Goal: Transaction & Acquisition: Purchase product/service

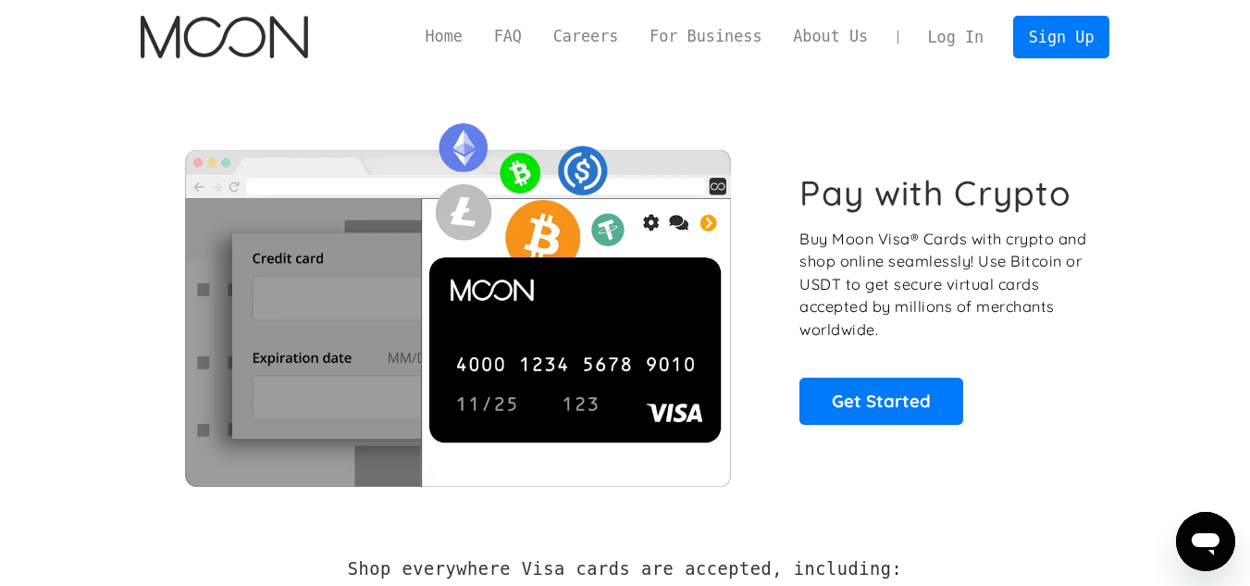
drag, startPoint x: 0, startPoint y: 0, endPoint x: 463, endPoint y: 36, distance: 464.1
click at [463, 36] on link "Home" at bounding box center [444, 36] width 68 height 23
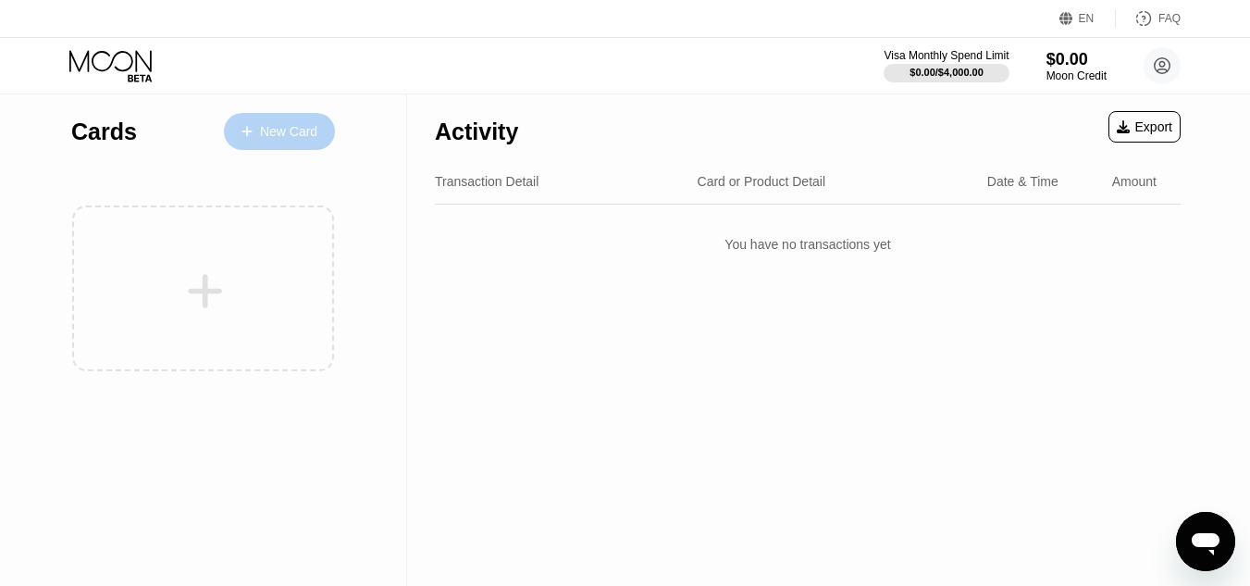
click at [289, 129] on div "New Card" at bounding box center [288, 132] width 57 height 16
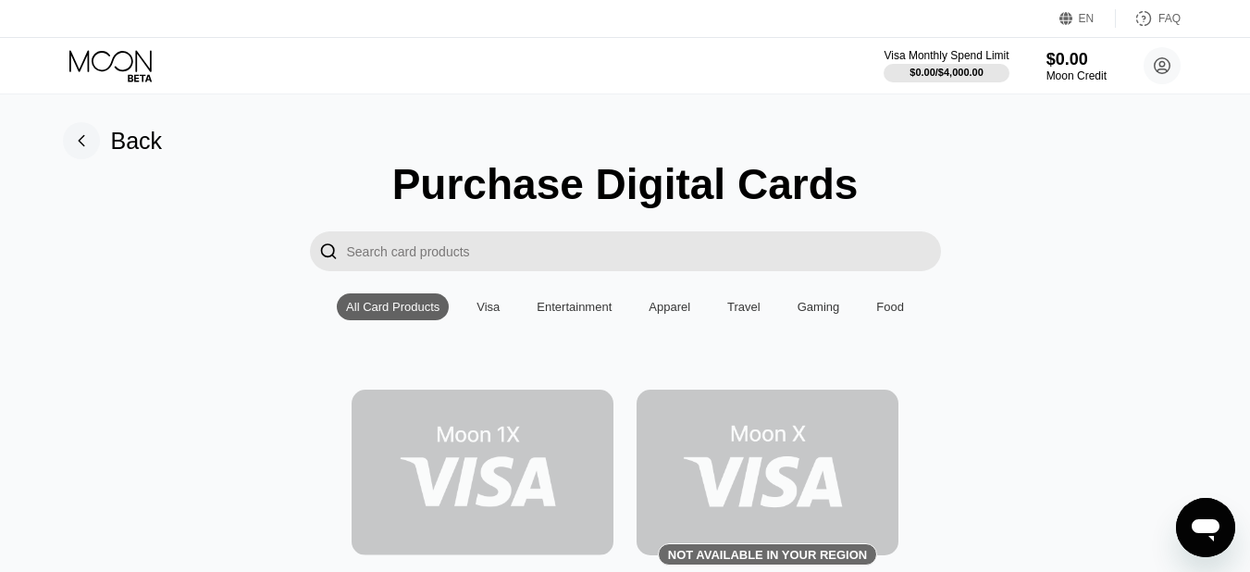
click at [553, 453] on img at bounding box center [483, 473] width 262 height 166
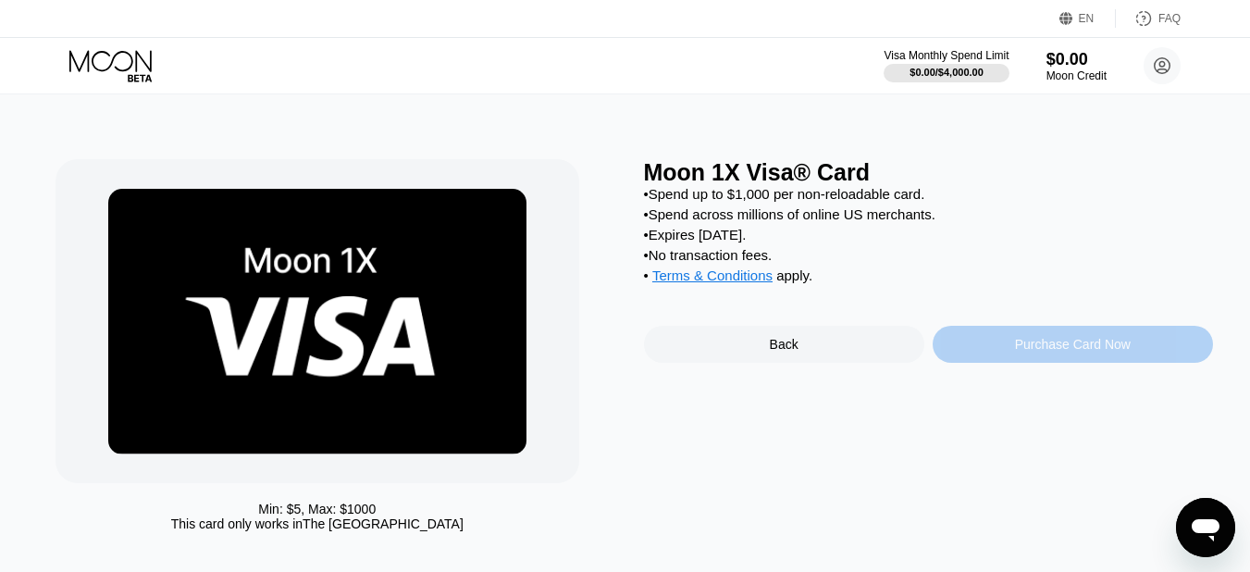
click at [1037, 352] on div "Purchase Card Now" at bounding box center [1073, 344] width 116 height 15
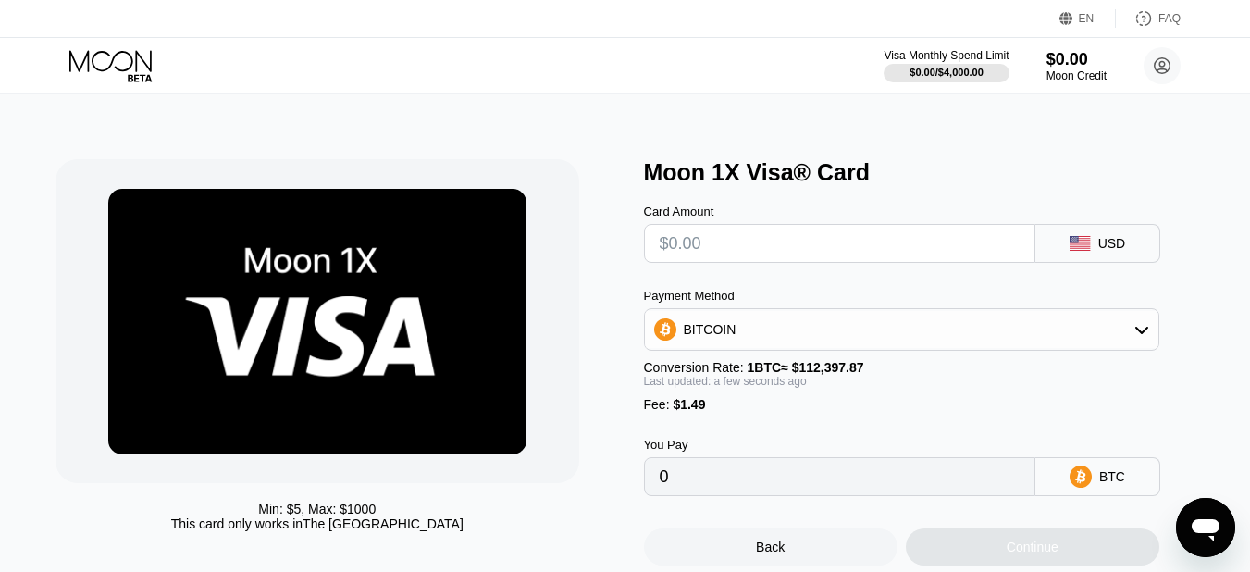
click at [766, 254] on input "text" at bounding box center [840, 243] width 360 height 37
type input "$50"
click at [767, 261] on input "$50" at bounding box center [840, 243] width 360 height 37
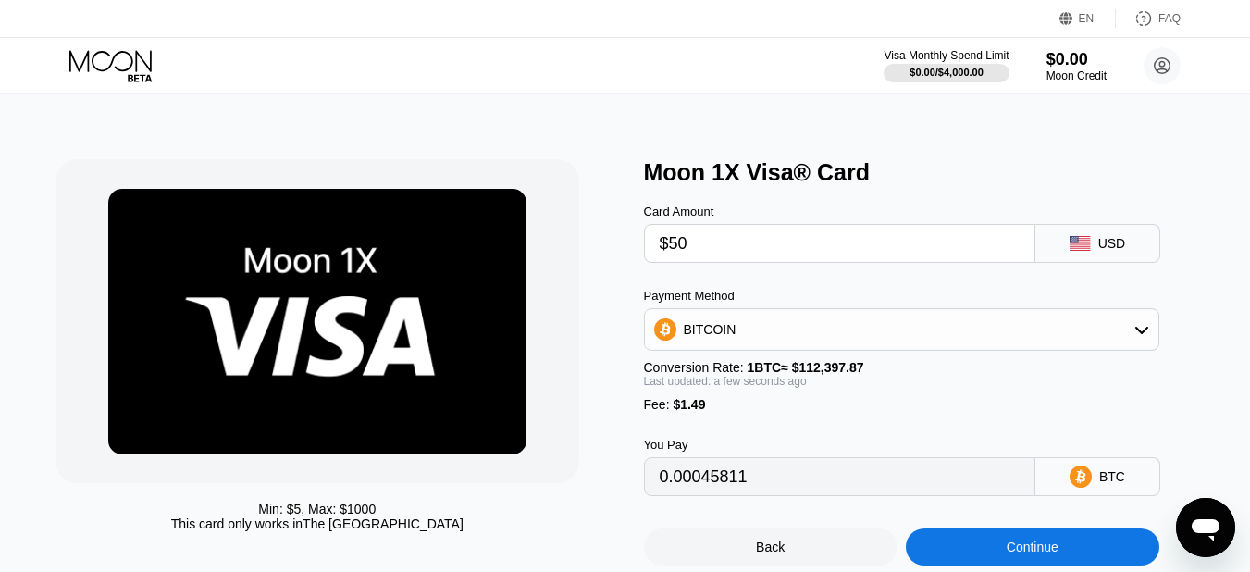
type input "0.00045811"
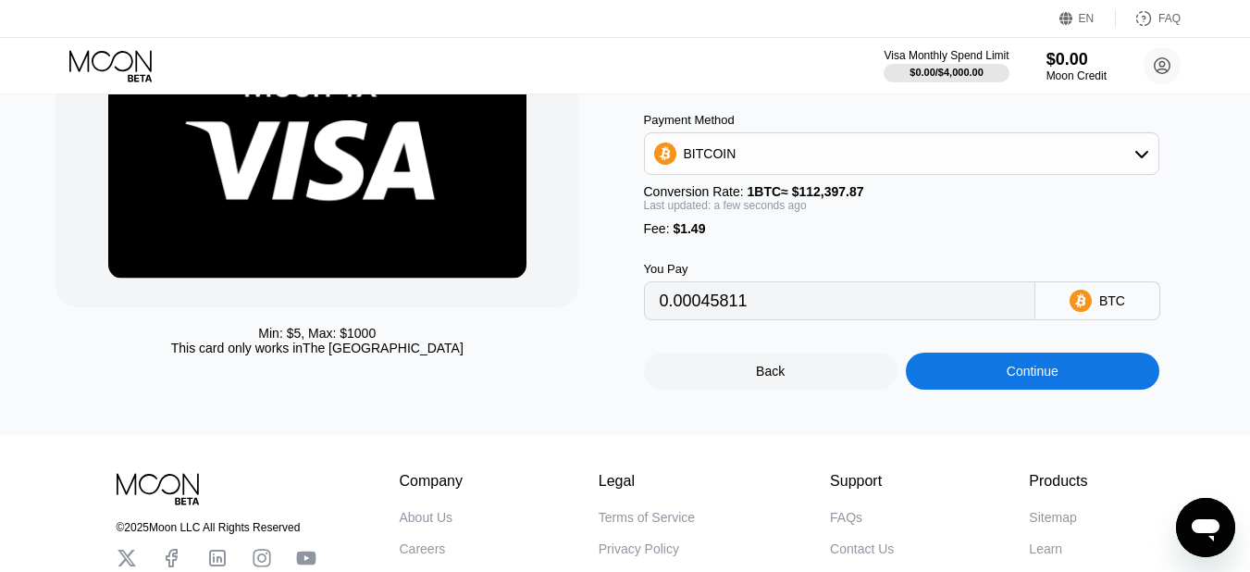
type input "$50"
click at [787, 158] on div "BITCOIN" at bounding box center [902, 153] width 514 height 37
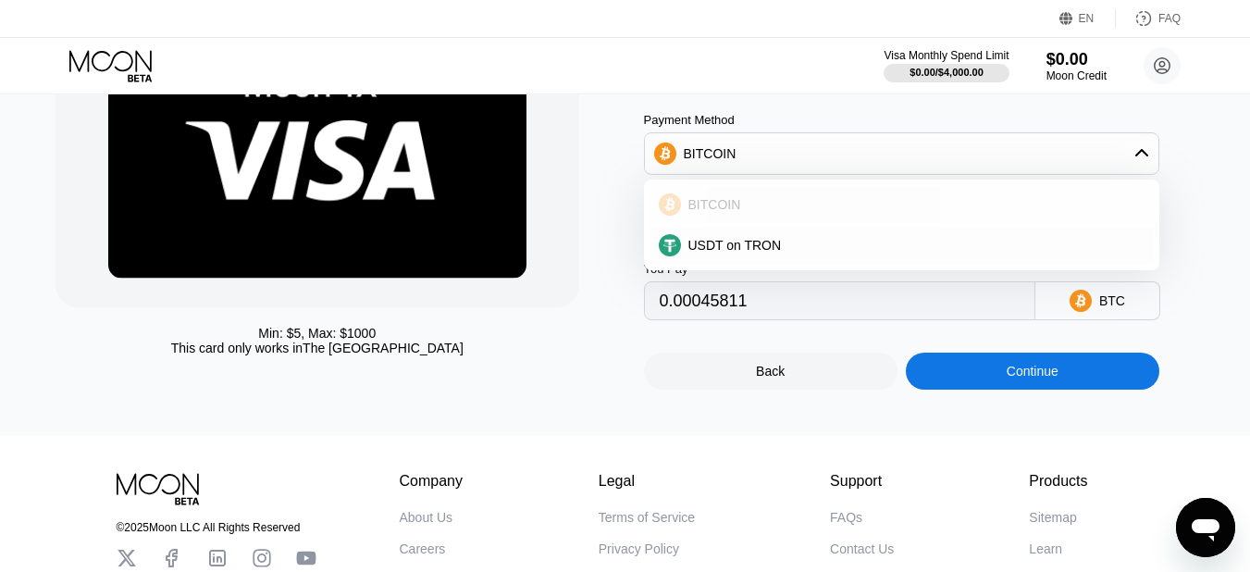
click at [820, 206] on div "BITCOIN" at bounding box center [913, 204] width 464 height 15
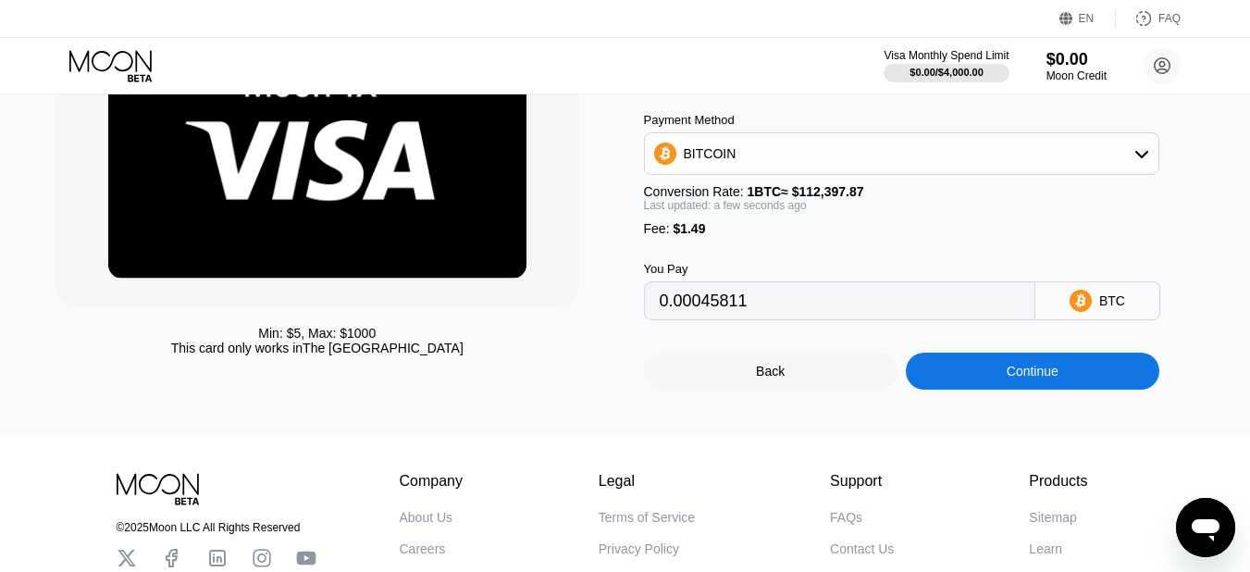
scroll to position [182, 0]
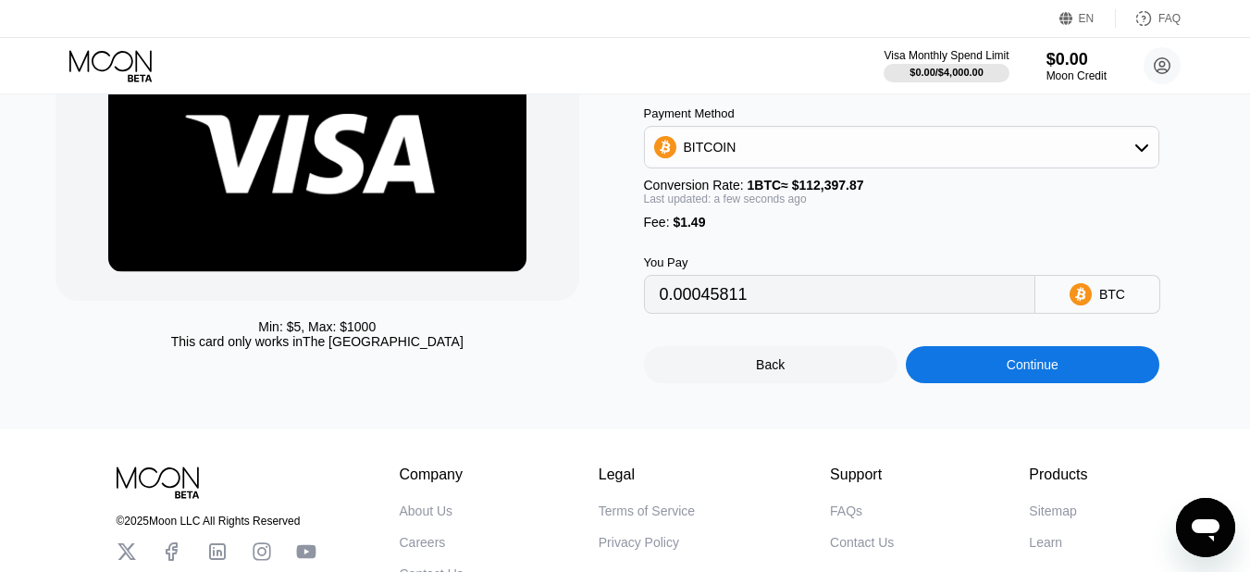
click at [1084, 381] on div "Continue" at bounding box center [1033, 364] width 254 height 37
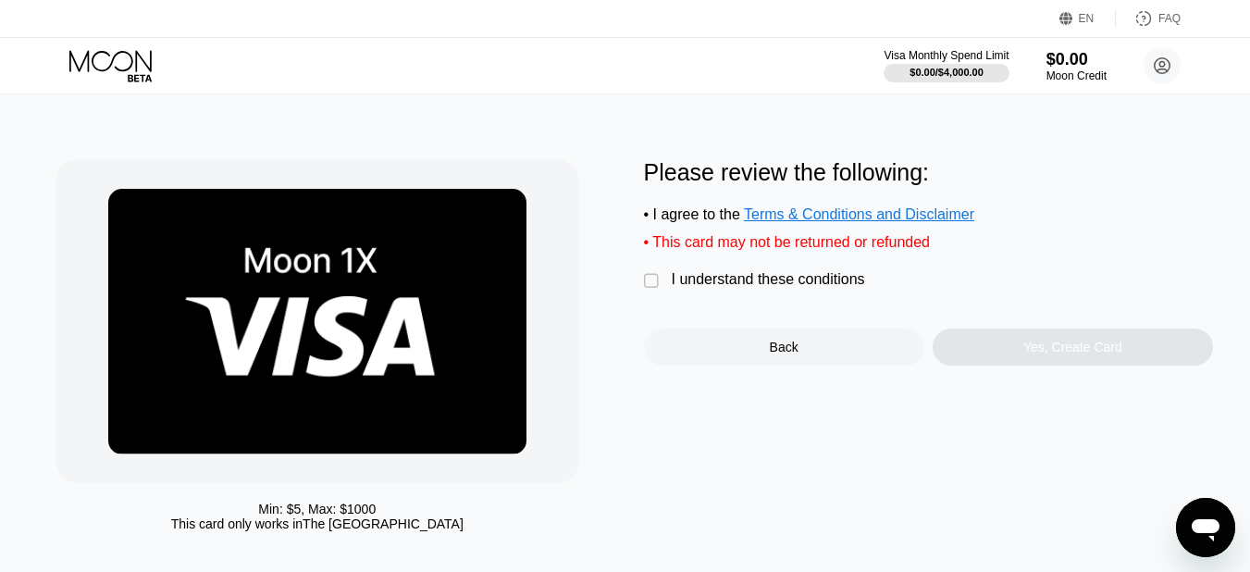
click at [646, 291] on div "" at bounding box center [653, 281] width 19 height 19
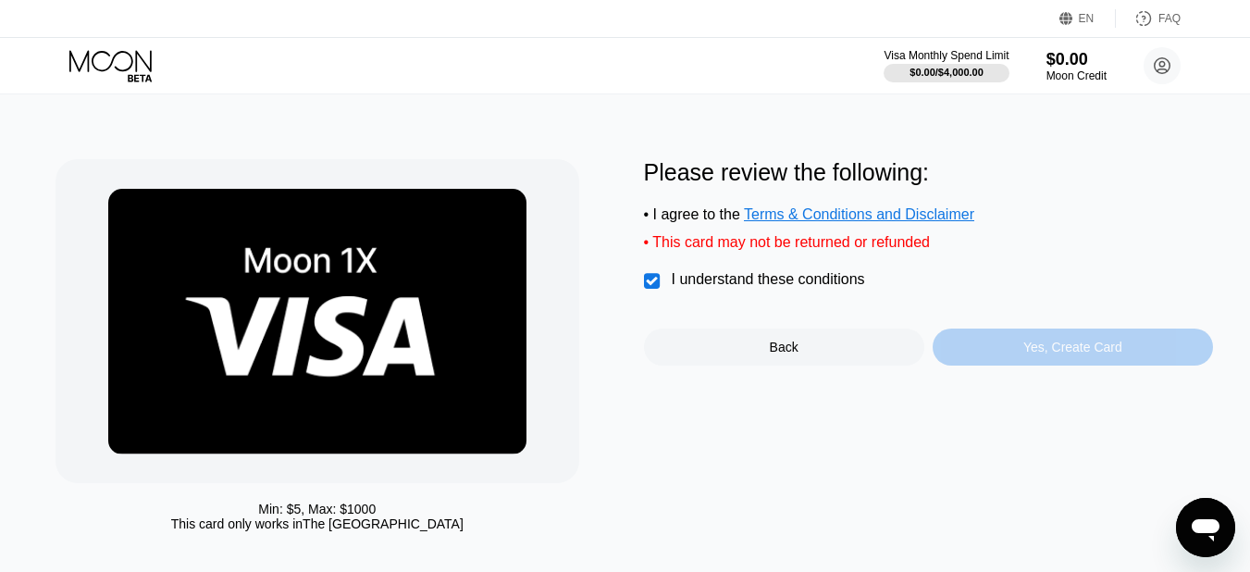
click at [1067, 354] on div "Yes, Create Card" at bounding box center [1072, 347] width 99 height 15
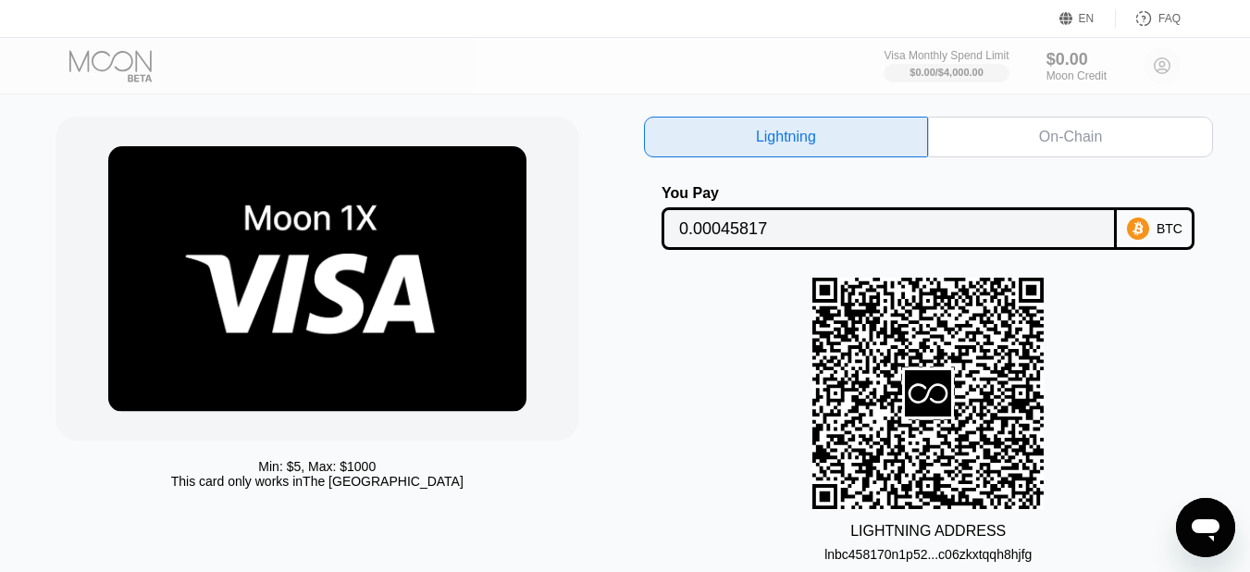
scroll to position [28, 0]
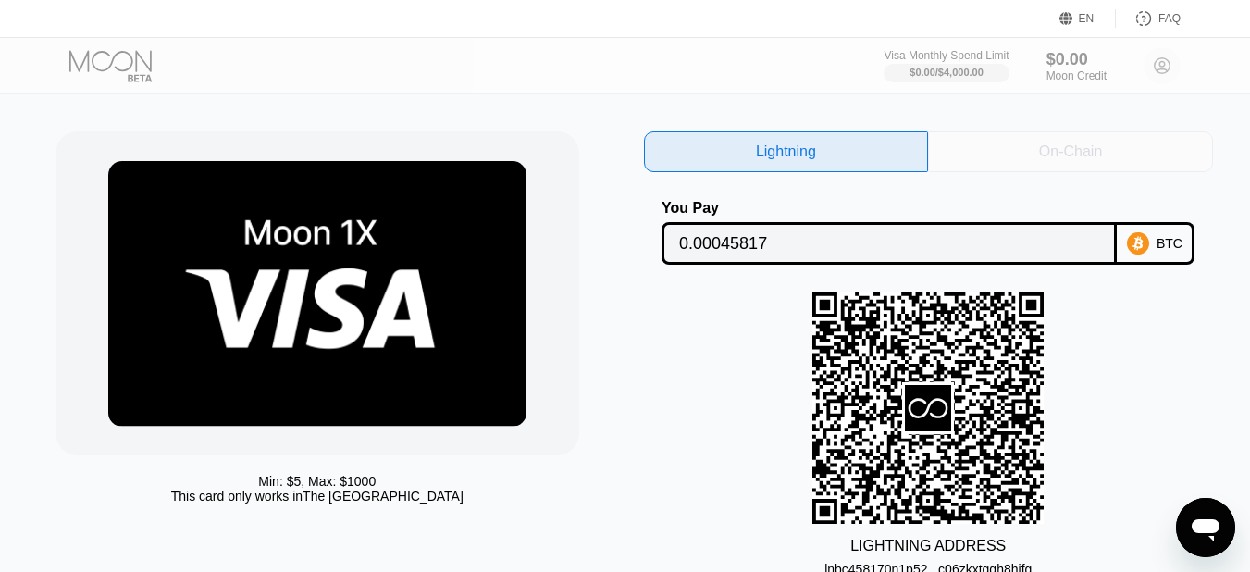
click at [1043, 145] on div "On-Chain" at bounding box center [1070, 152] width 63 height 19
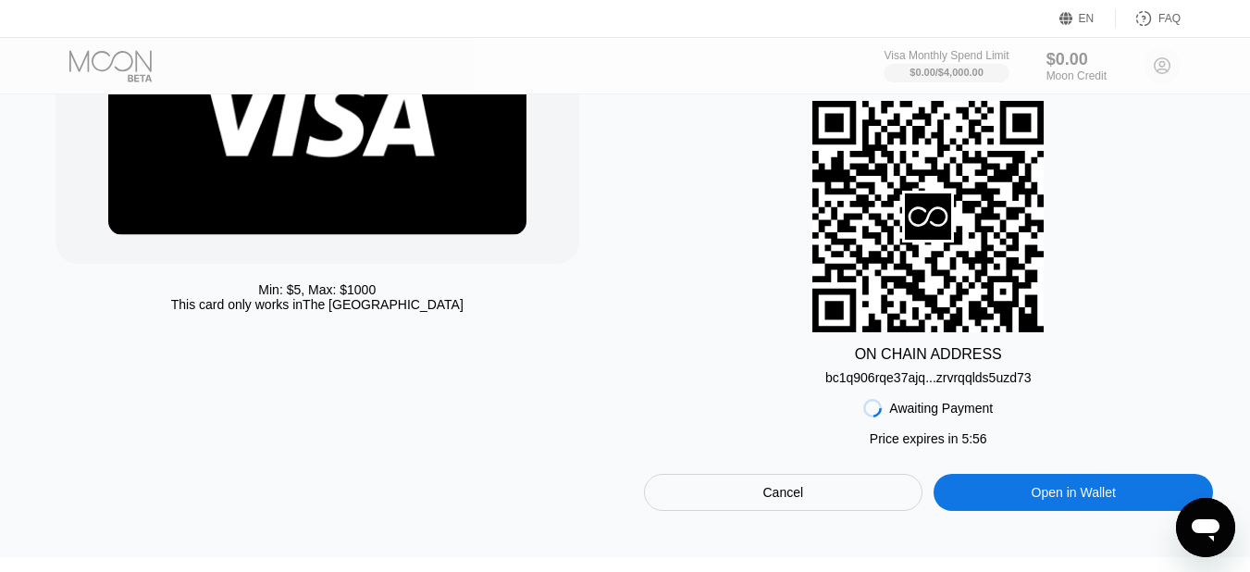
scroll to position [156, 0]
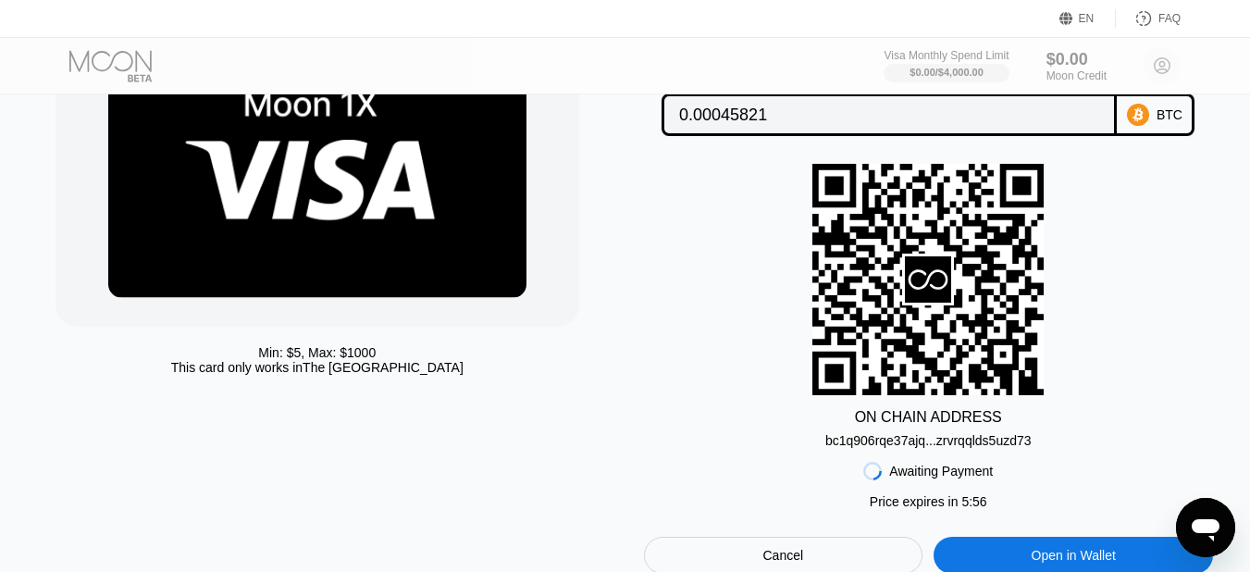
click at [829, 43] on div "Lightning" at bounding box center [786, 23] width 285 height 41
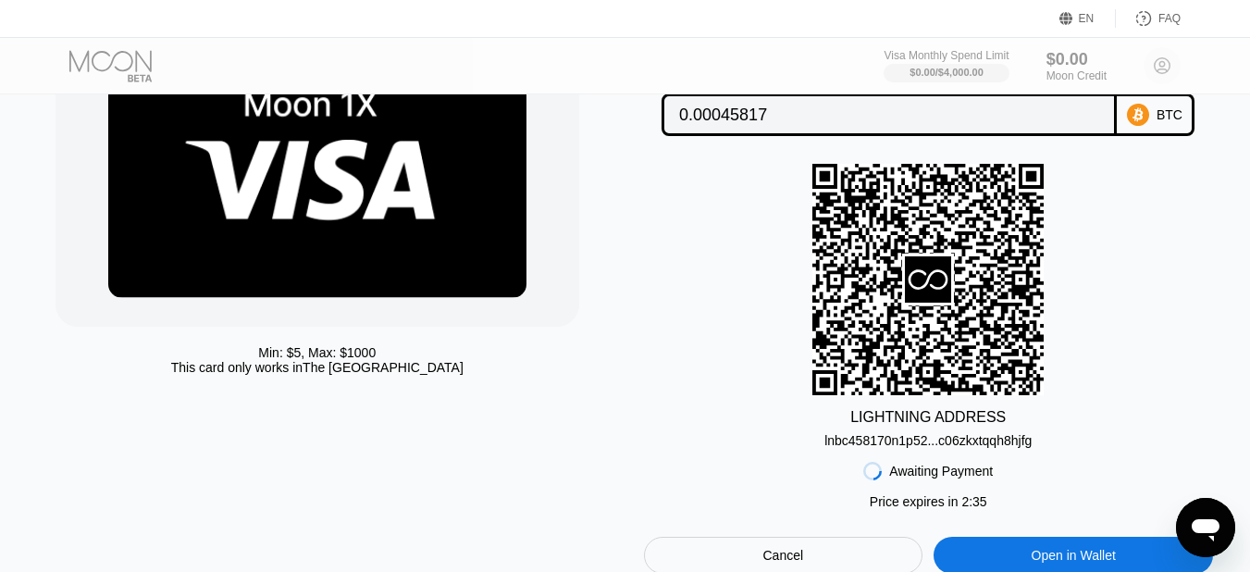
type input "0.00045817"
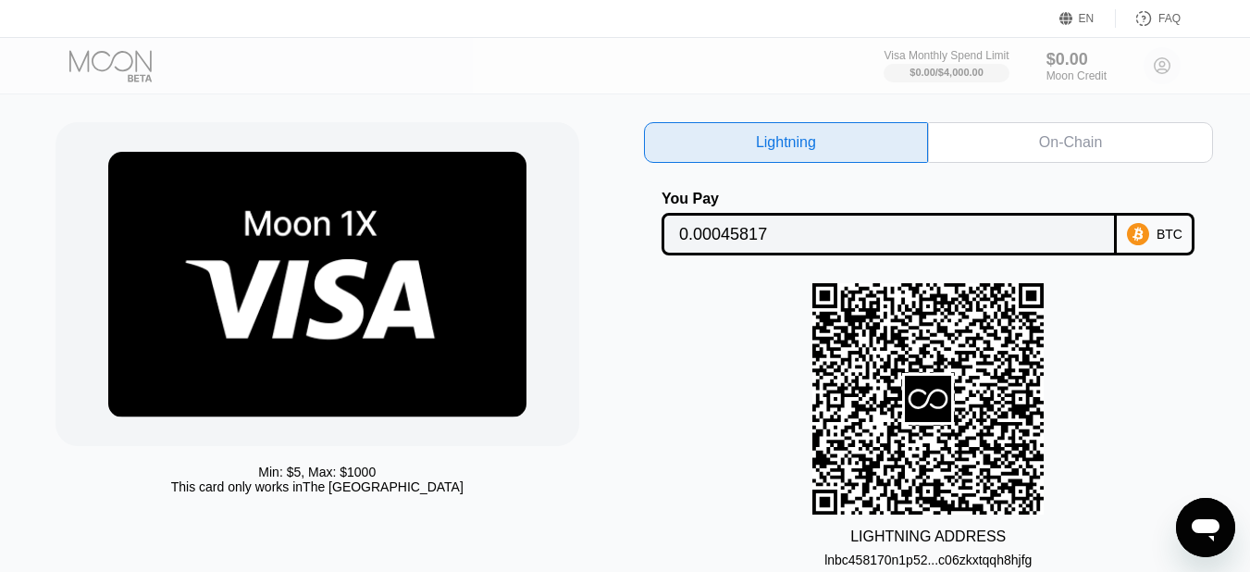
scroll to position [0, 0]
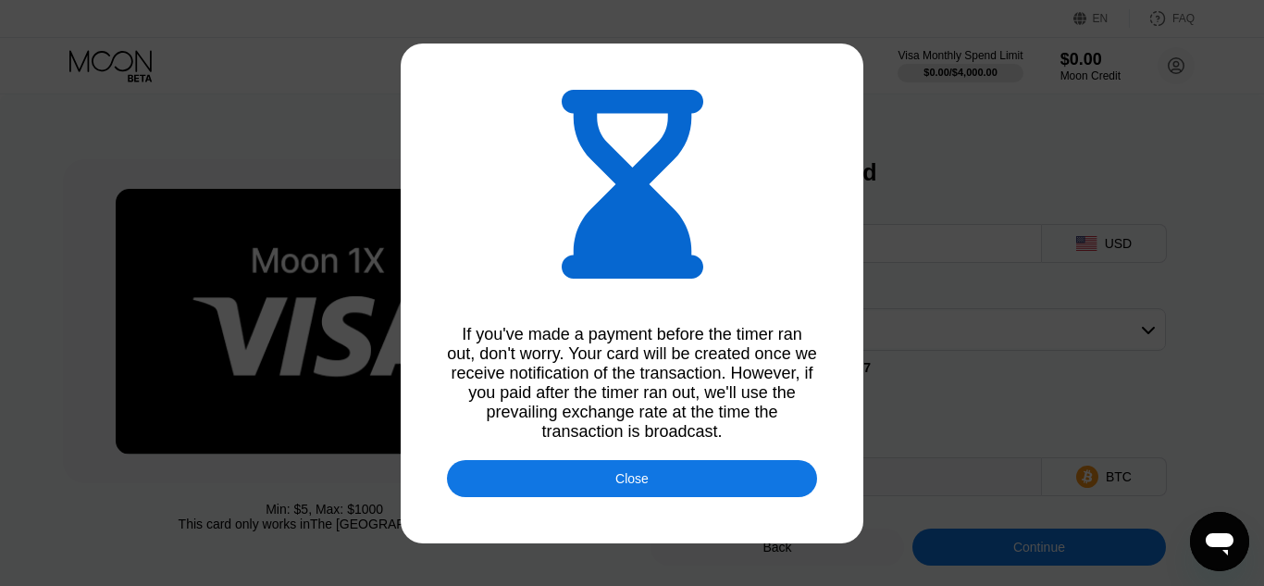
click at [766, 468] on div "Close" at bounding box center [632, 478] width 370 height 37
click at [752, 477] on input "0.00045878" at bounding box center [846, 476] width 360 height 37
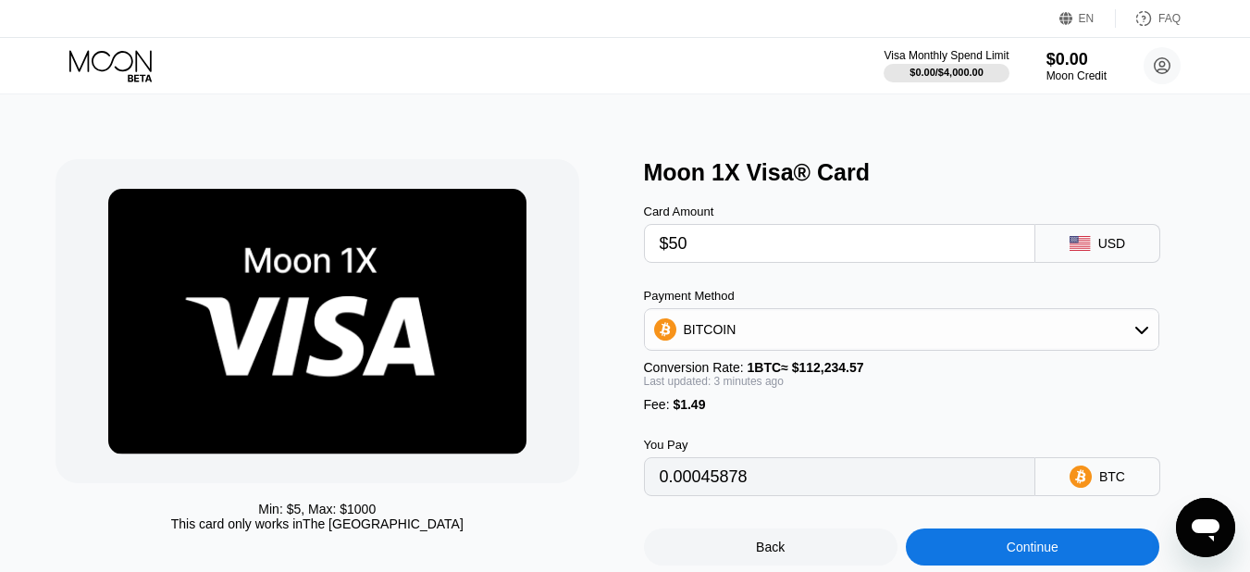
scroll to position [246, 0]
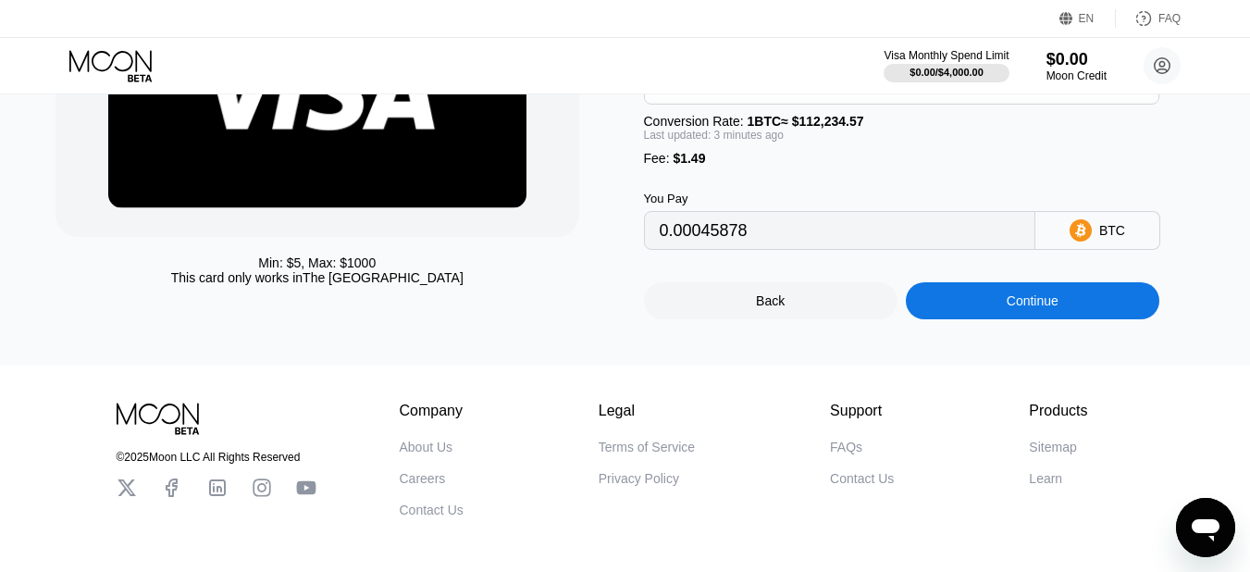
click at [1043, 336] on div "Min: $ 5 , Max: $ 1000 This card only works in The United States Moon 1X Visa® …" at bounding box center [626, 106] width 1264 height 517
click at [1019, 308] on div "Continue" at bounding box center [1033, 300] width 52 height 15
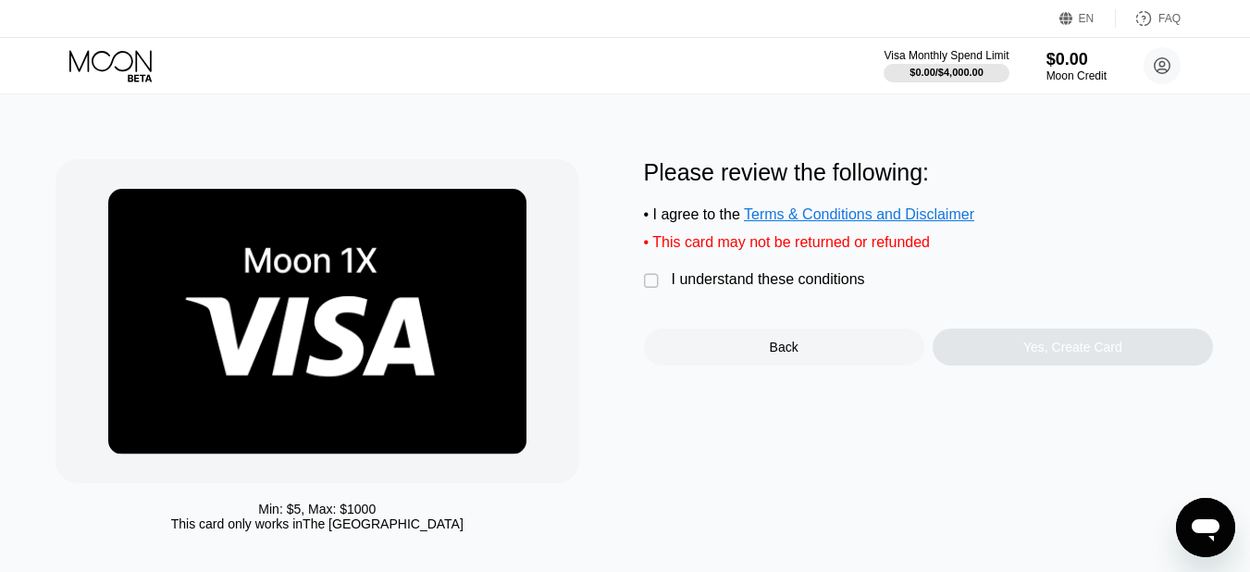
click at [650, 287] on div "" at bounding box center [653, 281] width 19 height 19
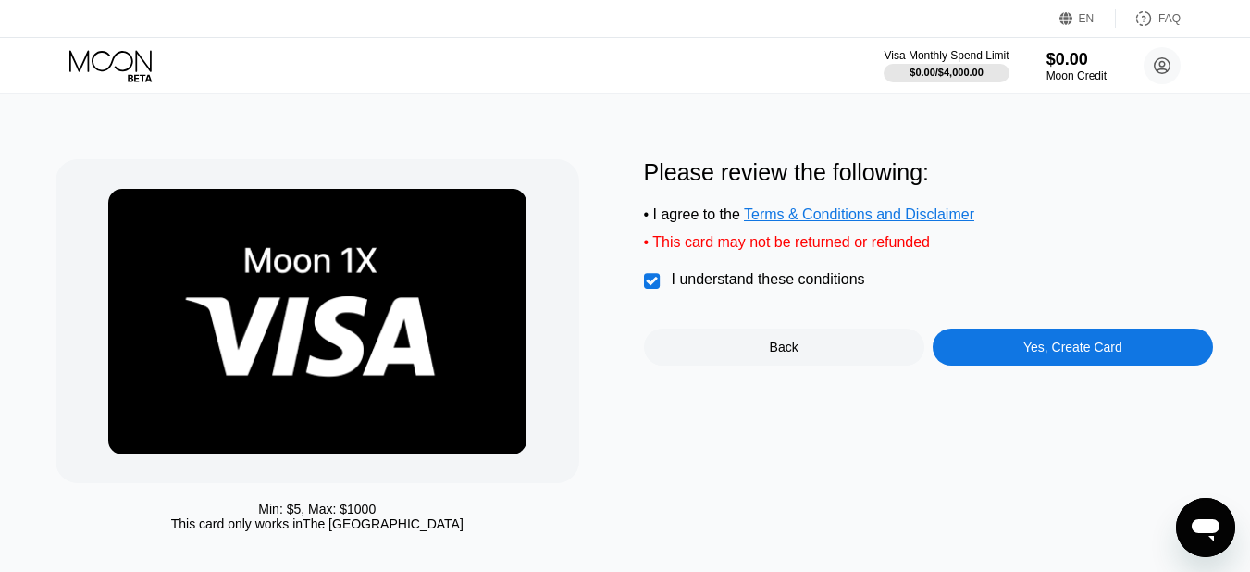
click at [1124, 365] on div "Yes, Create Card" at bounding box center [1073, 347] width 280 height 37
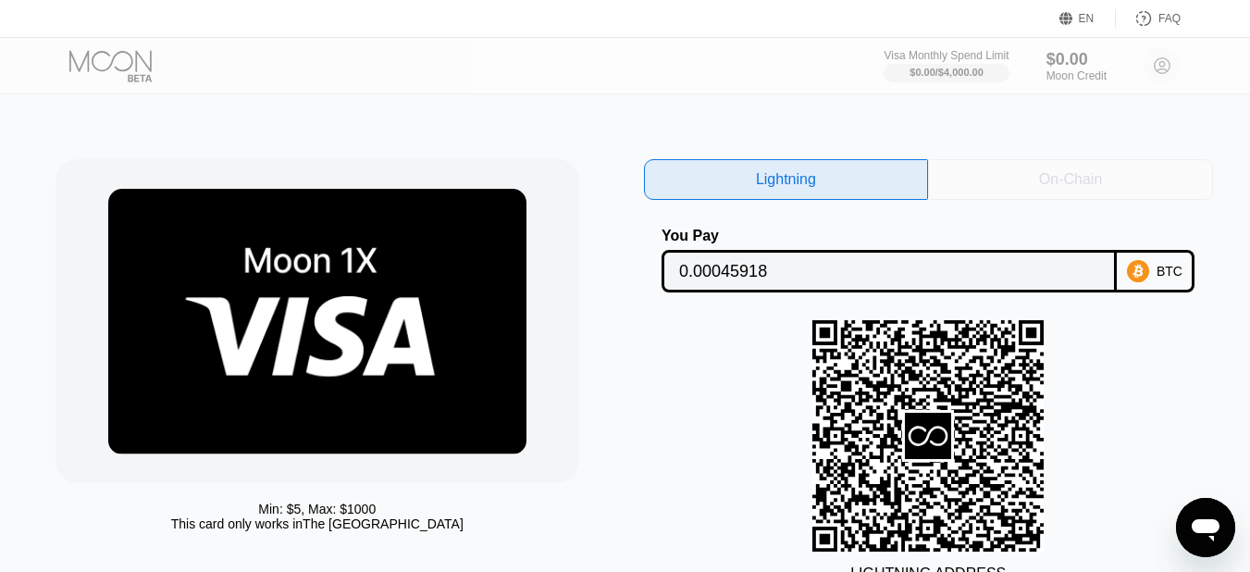
click at [1045, 175] on div "On-Chain" at bounding box center [1070, 179] width 63 height 19
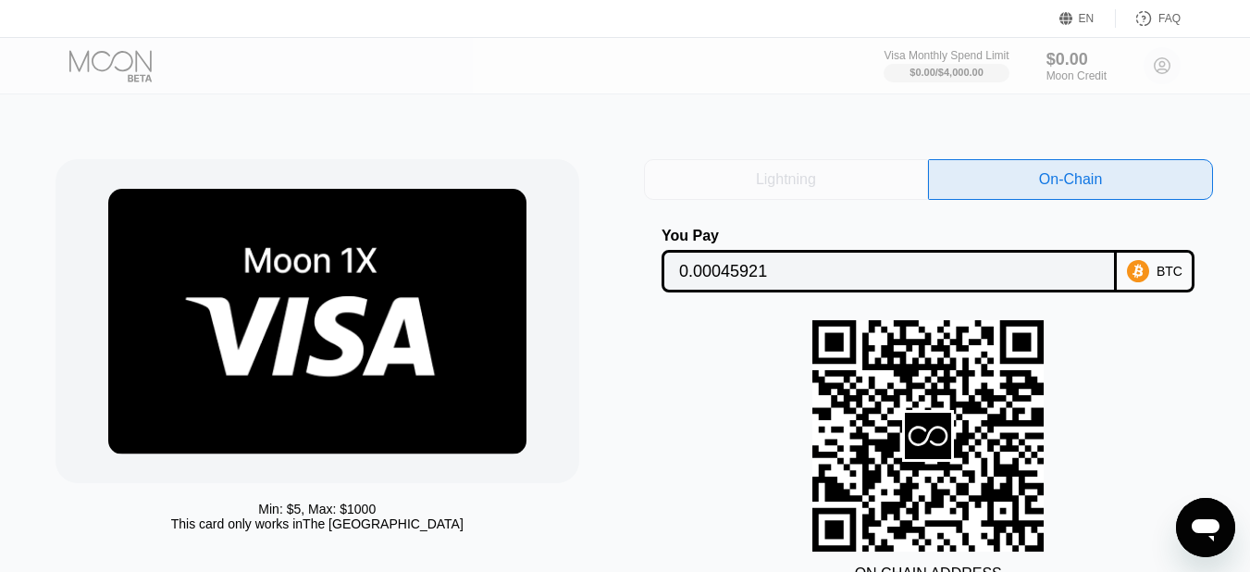
click at [818, 170] on div "Lightning" at bounding box center [786, 179] width 285 height 41
type input "0.00045918"
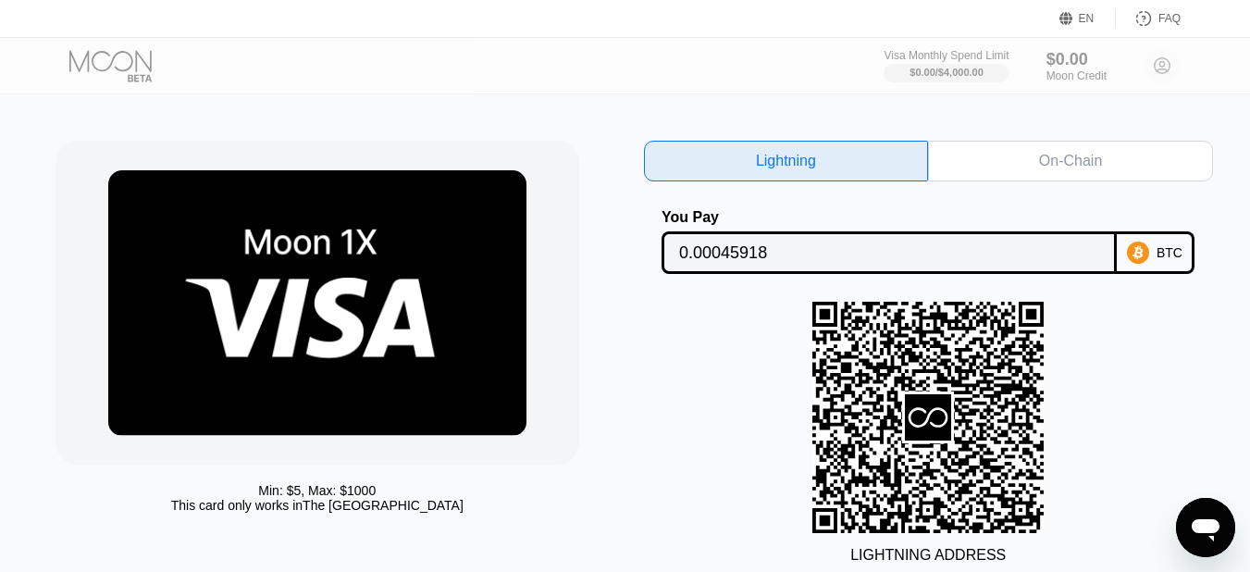
scroll to position [15, 0]
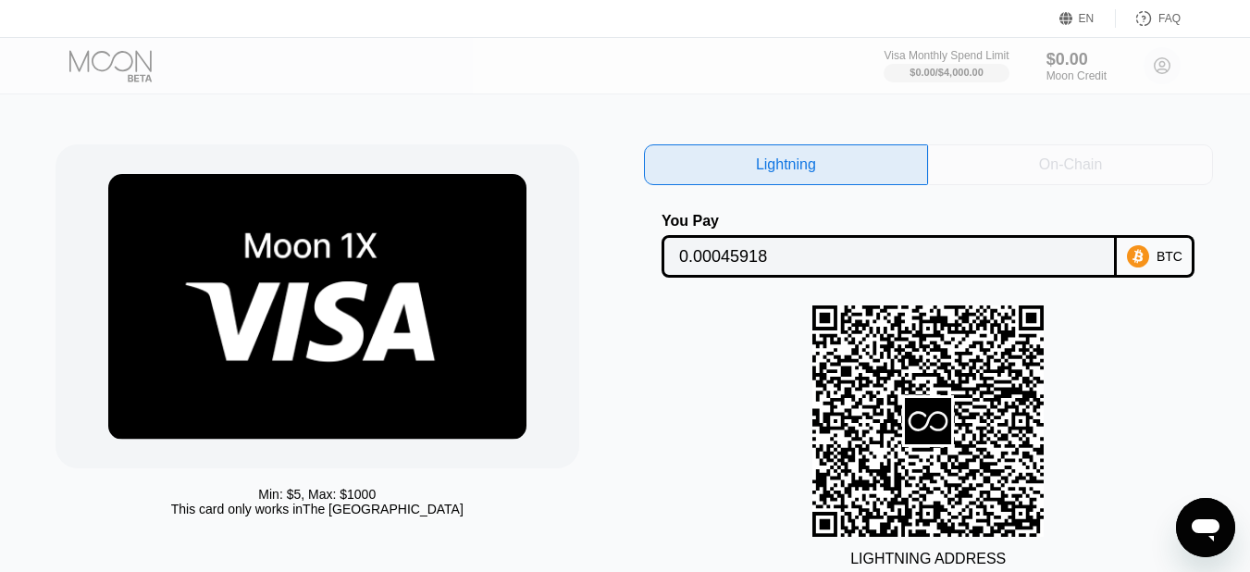
click at [1132, 169] on div "On-Chain" at bounding box center [1070, 164] width 285 height 41
type input "0.00045921"
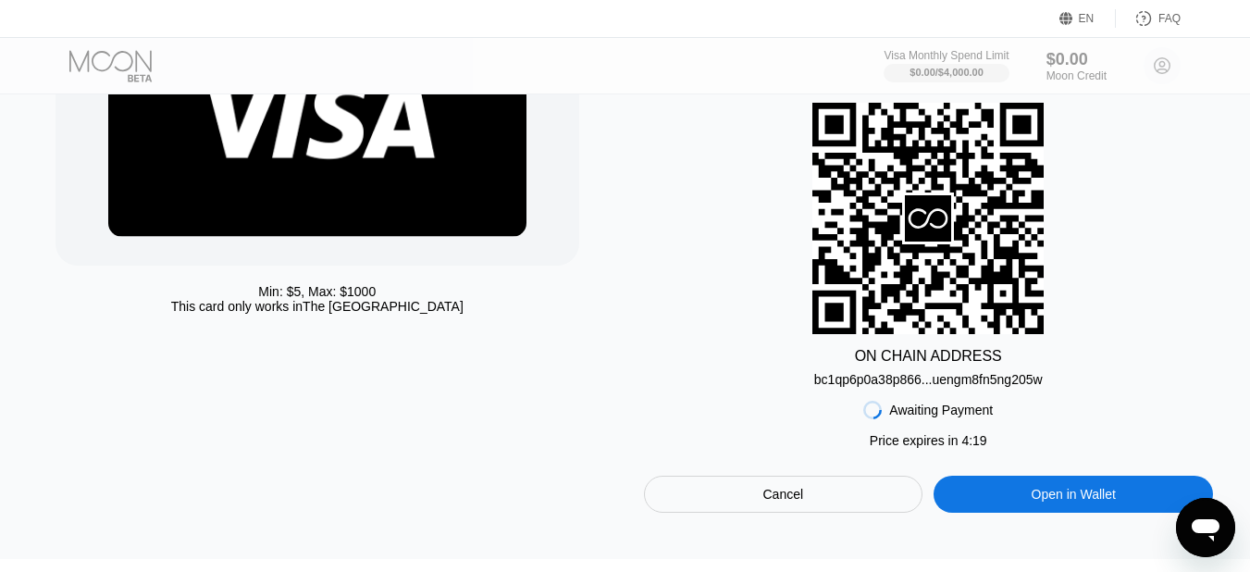
scroll to position [221, 0]
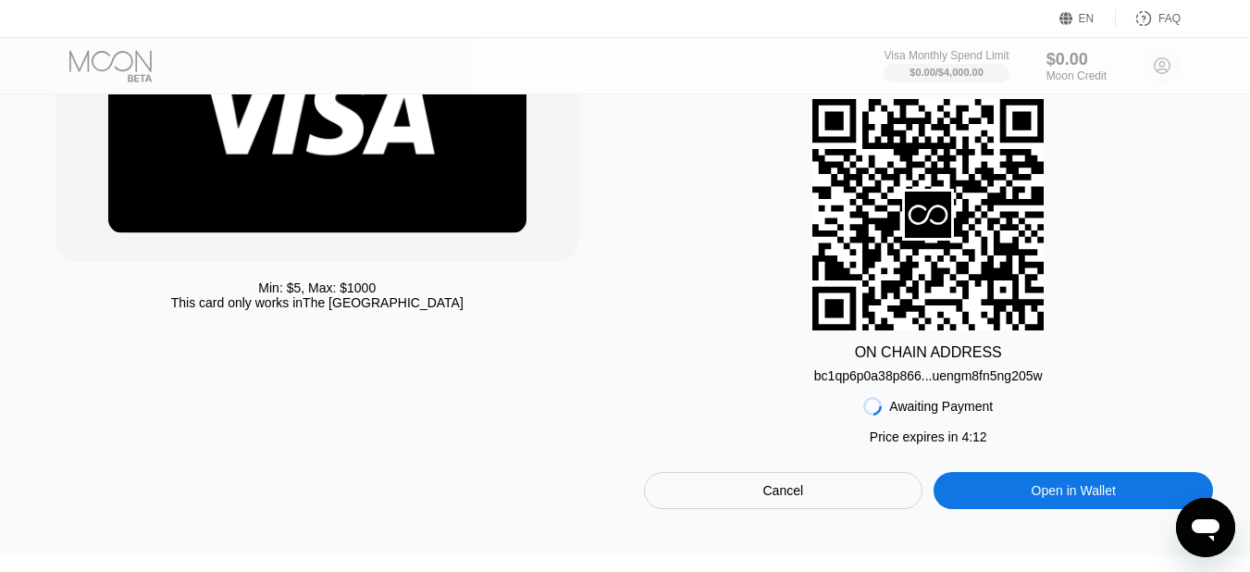
click at [1008, 495] on div "Open in Wallet" at bounding box center [1073, 490] width 279 height 37
click at [1071, 498] on div "Open in Wallet" at bounding box center [1074, 490] width 84 height 17
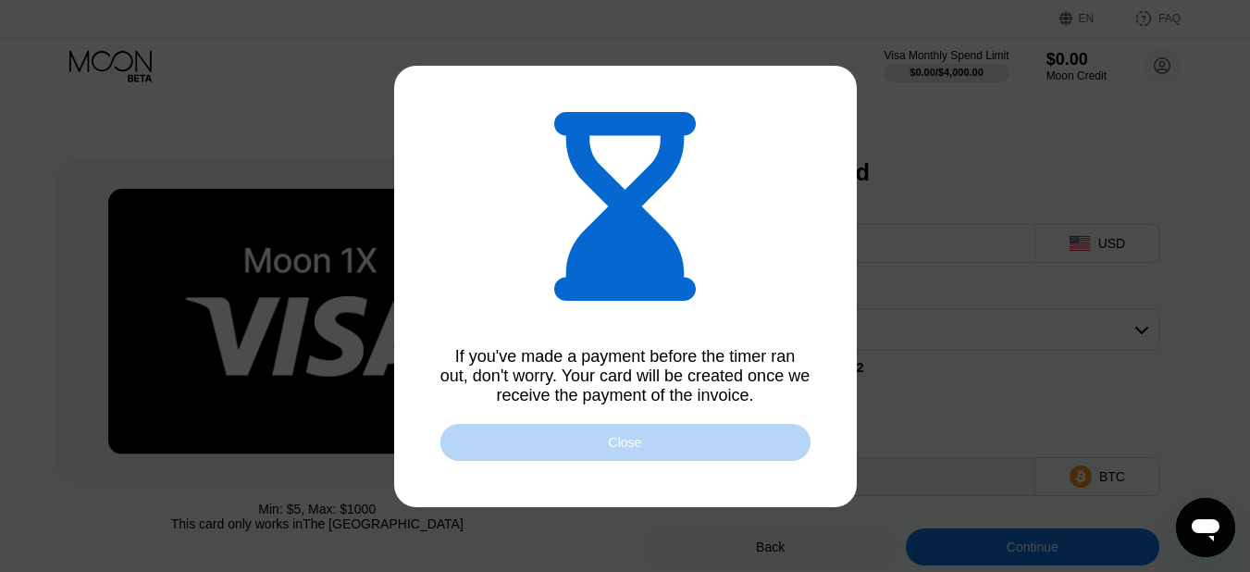
click at [678, 446] on div "Close" at bounding box center [625, 442] width 370 height 37
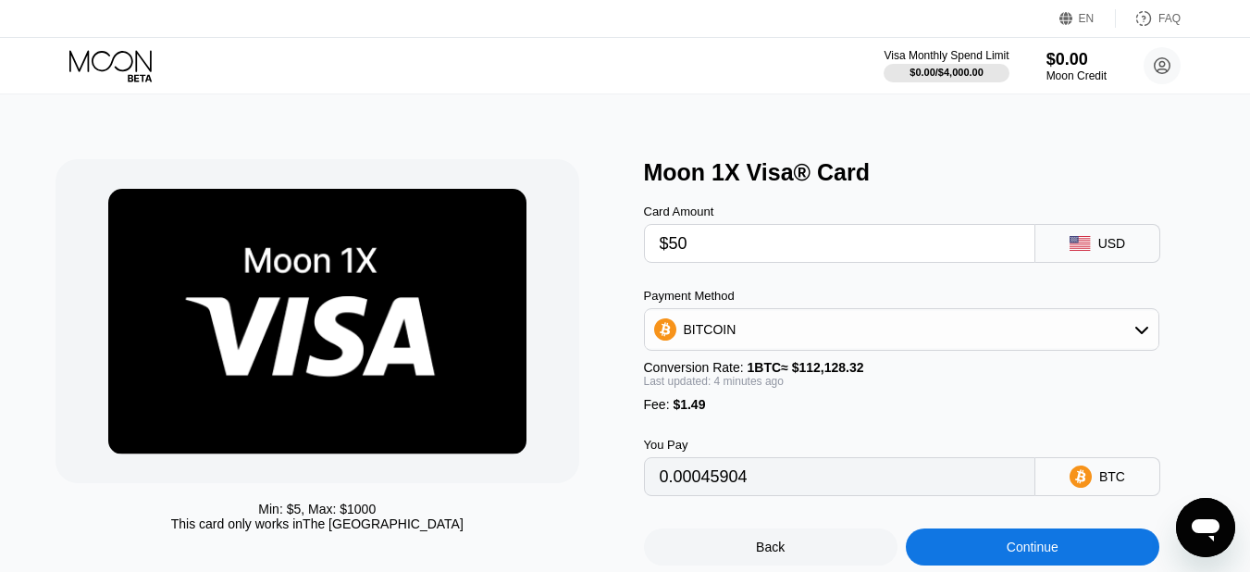
type input "0.00045904"
click at [1148, 337] on icon at bounding box center [1142, 329] width 15 height 15
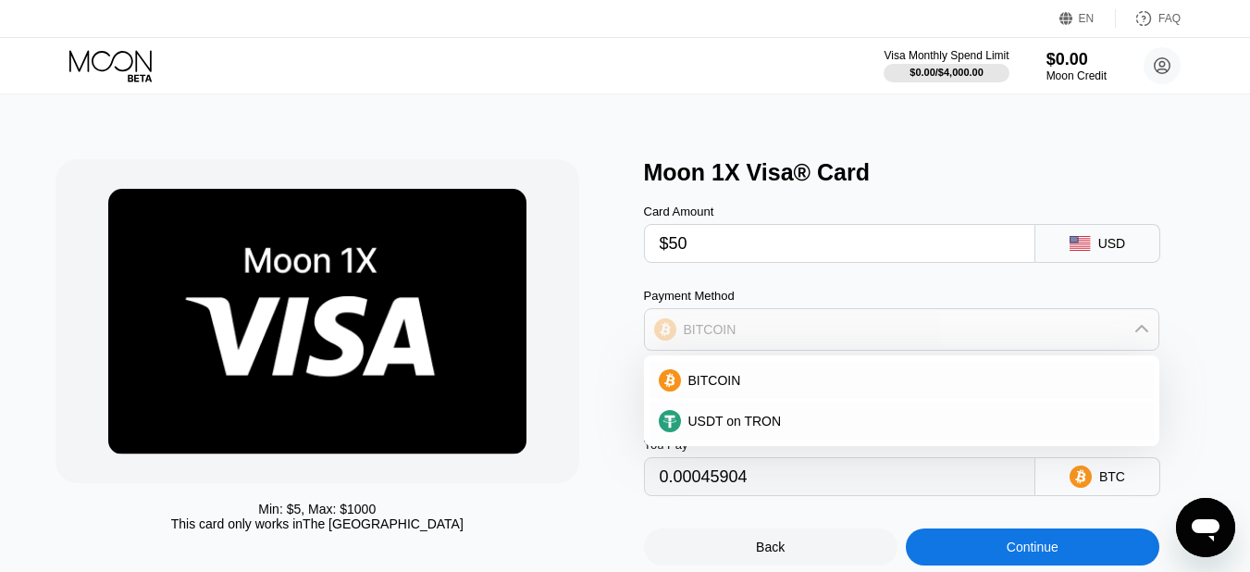
click at [1148, 337] on icon at bounding box center [1142, 329] width 15 height 15
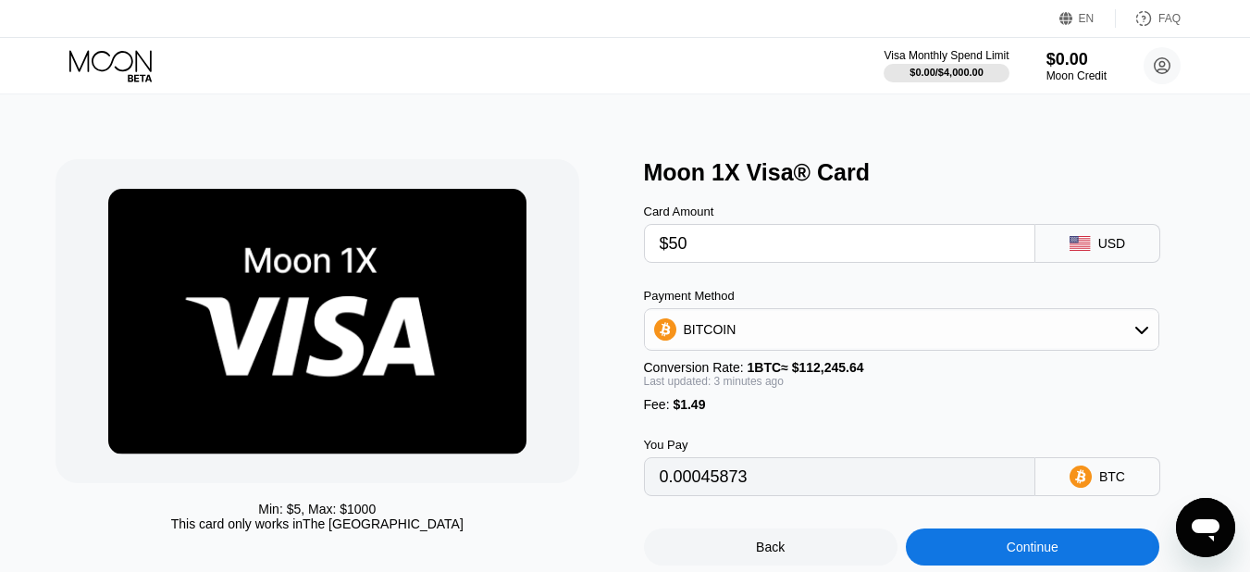
type input "0.00045856"
type input "0.00045880"
type input "0.00046026"
